Goal: Register for event/course

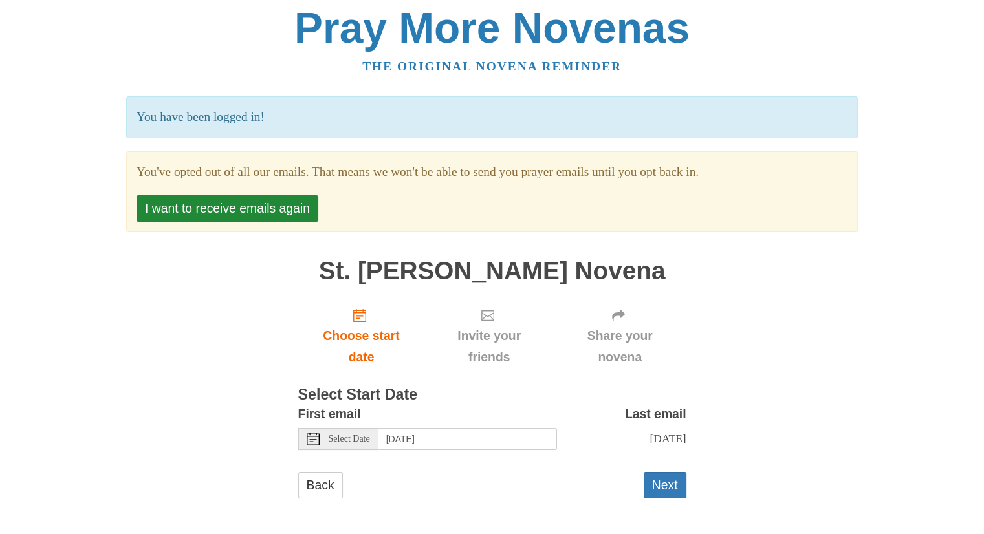
scroll to position [6, 0]
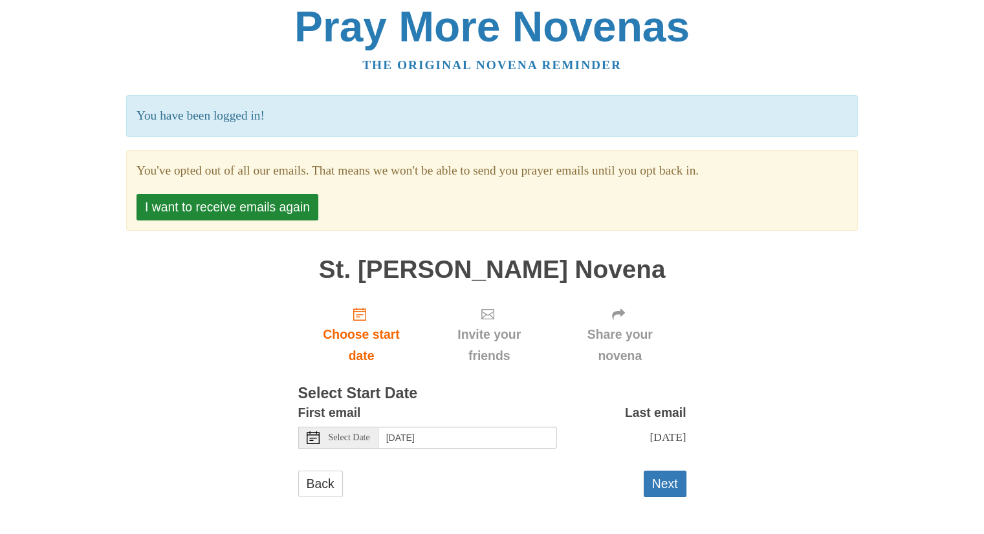
click at [367, 433] on span "Select Date" at bounding box center [349, 437] width 41 height 9
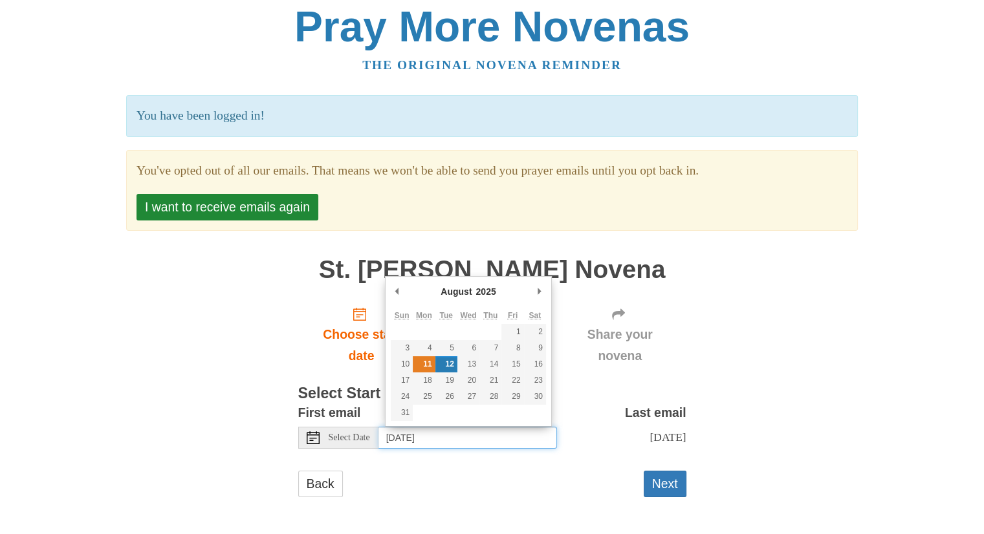
type input "[DATE]"
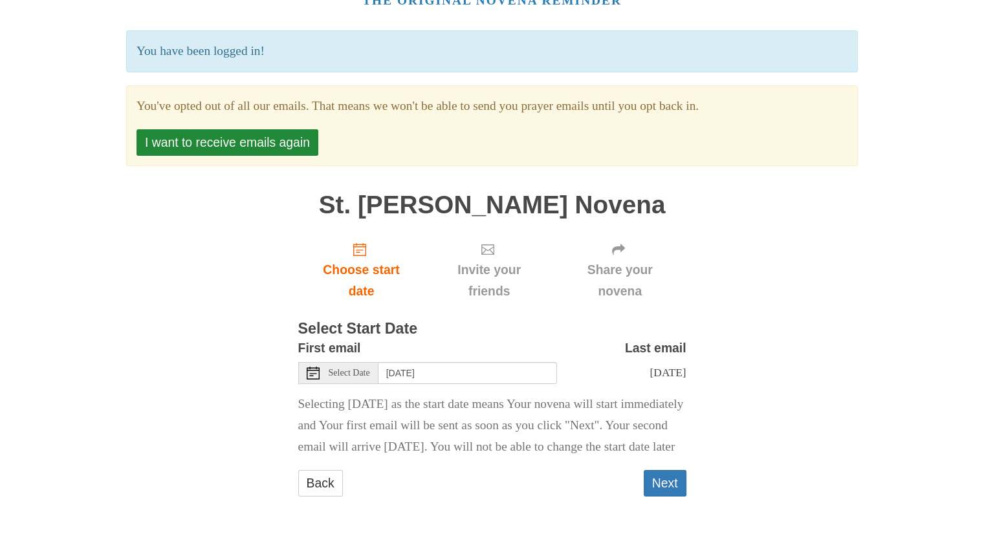
scroll to position [103, 0]
click at [662, 490] on button "Next" at bounding box center [665, 483] width 43 height 27
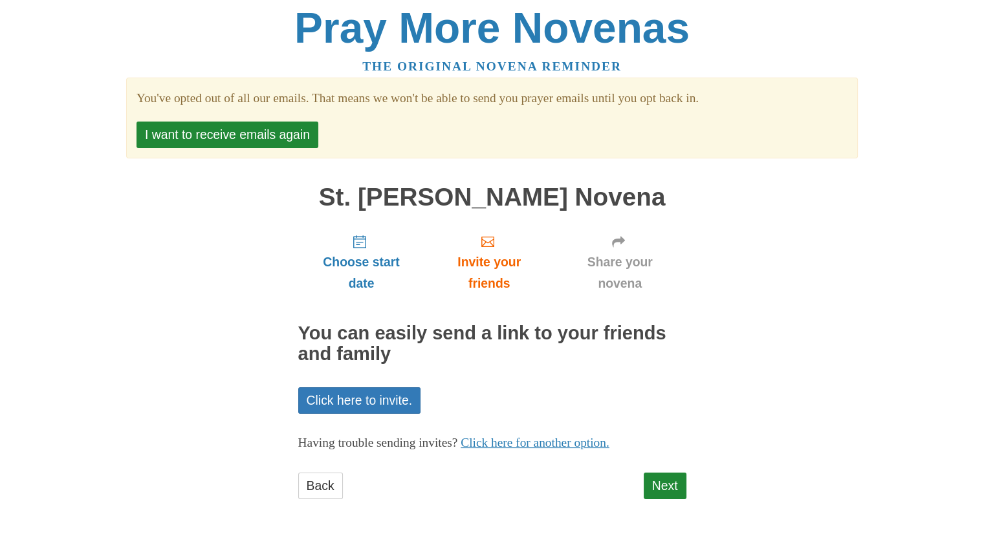
scroll to position [6, 0]
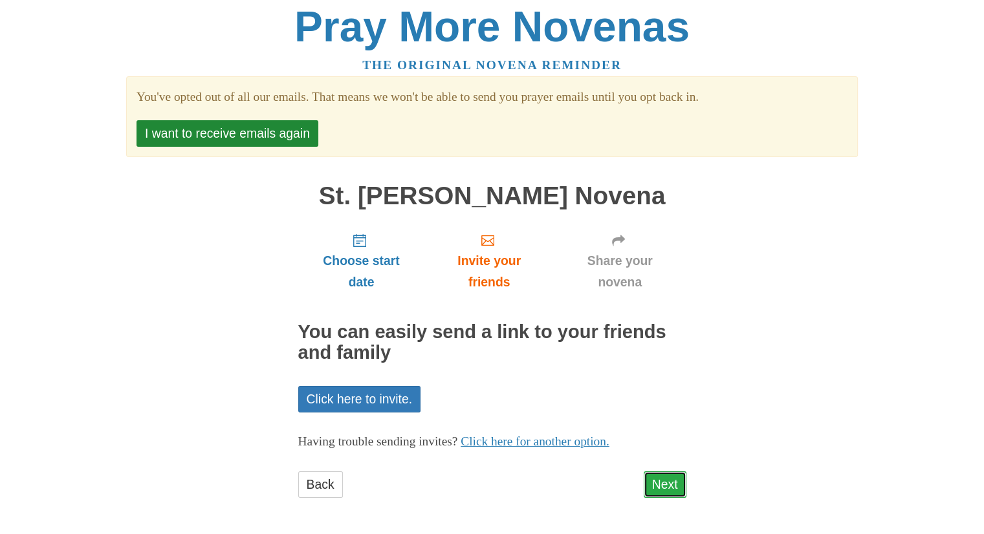
click at [668, 479] on link "Next" at bounding box center [665, 485] width 43 height 27
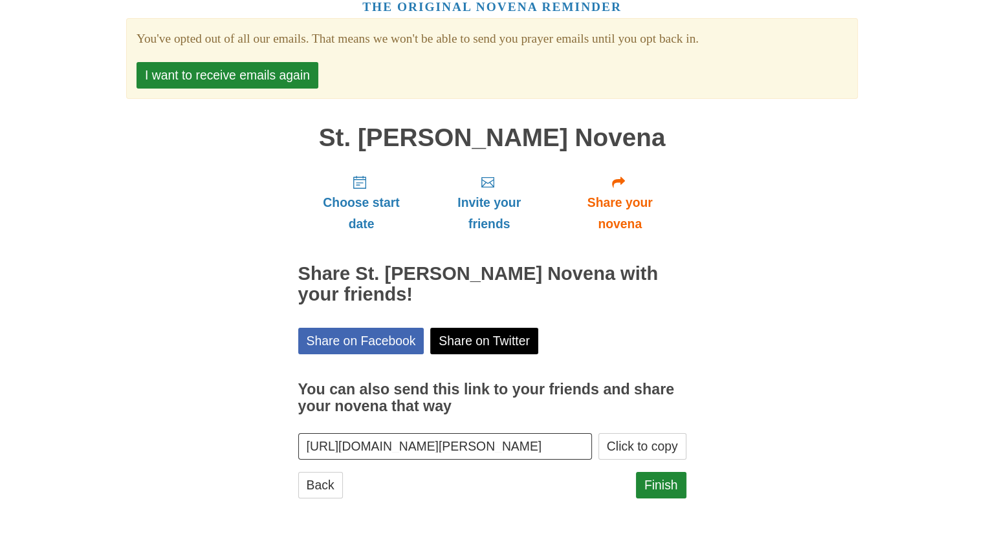
scroll to position [65, 0]
click at [654, 490] on link "Finish" at bounding box center [661, 485] width 50 height 27
